Goal: Information Seeking & Learning: Check status

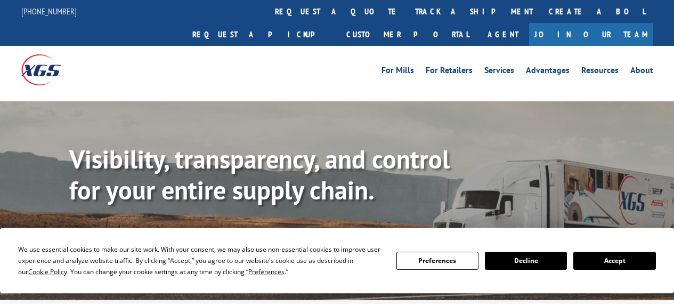
click at [99, 228] on link "Track shipment" at bounding box center [119, 239] width 100 height 22
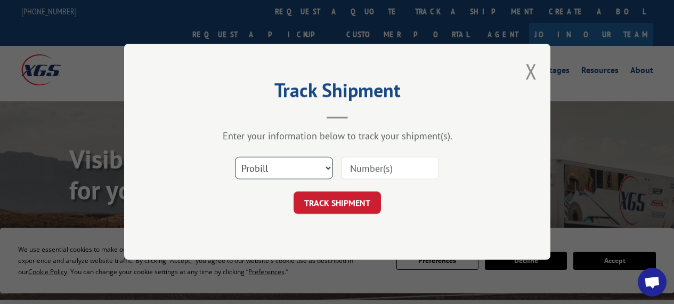
click at [309, 163] on select "Select category... Probill BOL PO" at bounding box center [284, 168] width 98 height 22
select select "bol"
click at [235, 157] on select "Select category... Probill BOL PO" at bounding box center [284, 168] width 98 height 22
click at [355, 172] on input at bounding box center [390, 168] width 98 height 22
paste input "BOL# 2839065"
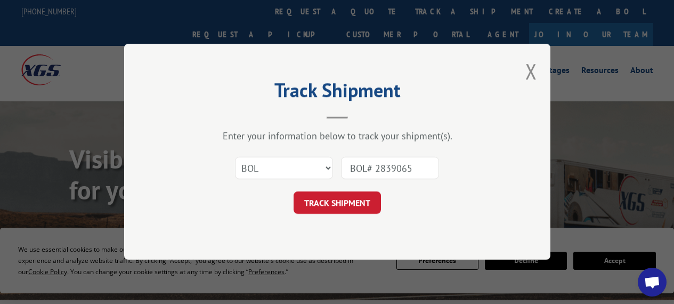
click at [378, 166] on input "BOL# 2839065" at bounding box center [390, 168] width 98 height 22
type input "2839065"
click button "TRACK SHIPMENT" at bounding box center [337, 203] width 87 height 22
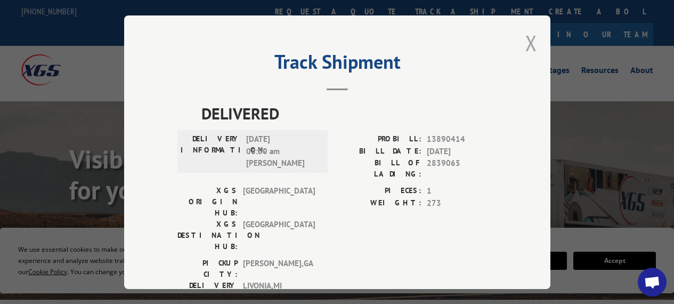
click at [533, 39] on div "Track Shipment DELIVERED DELIVERY INFORMATION: [DATE] 08:00 am [PERSON_NAME] PR…" at bounding box center [337, 151] width 426 height 273
click at [528, 40] on button "Close modal" at bounding box center [531, 43] width 12 height 28
